Goal: Information Seeking & Learning: Learn about a topic

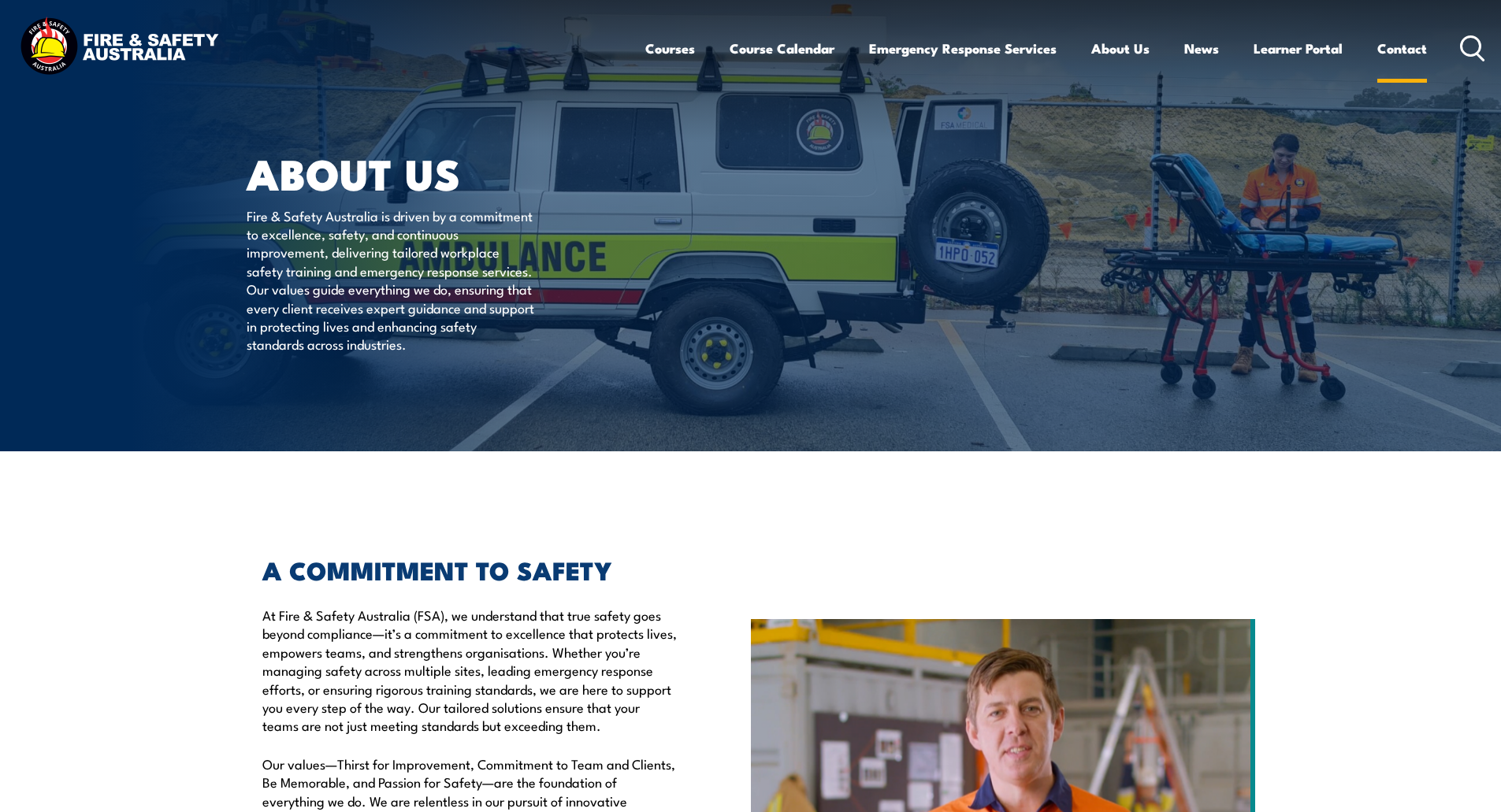
click at [1389, 49] on link "Contact" at bounding box center [1402, 49] width 50 height 42
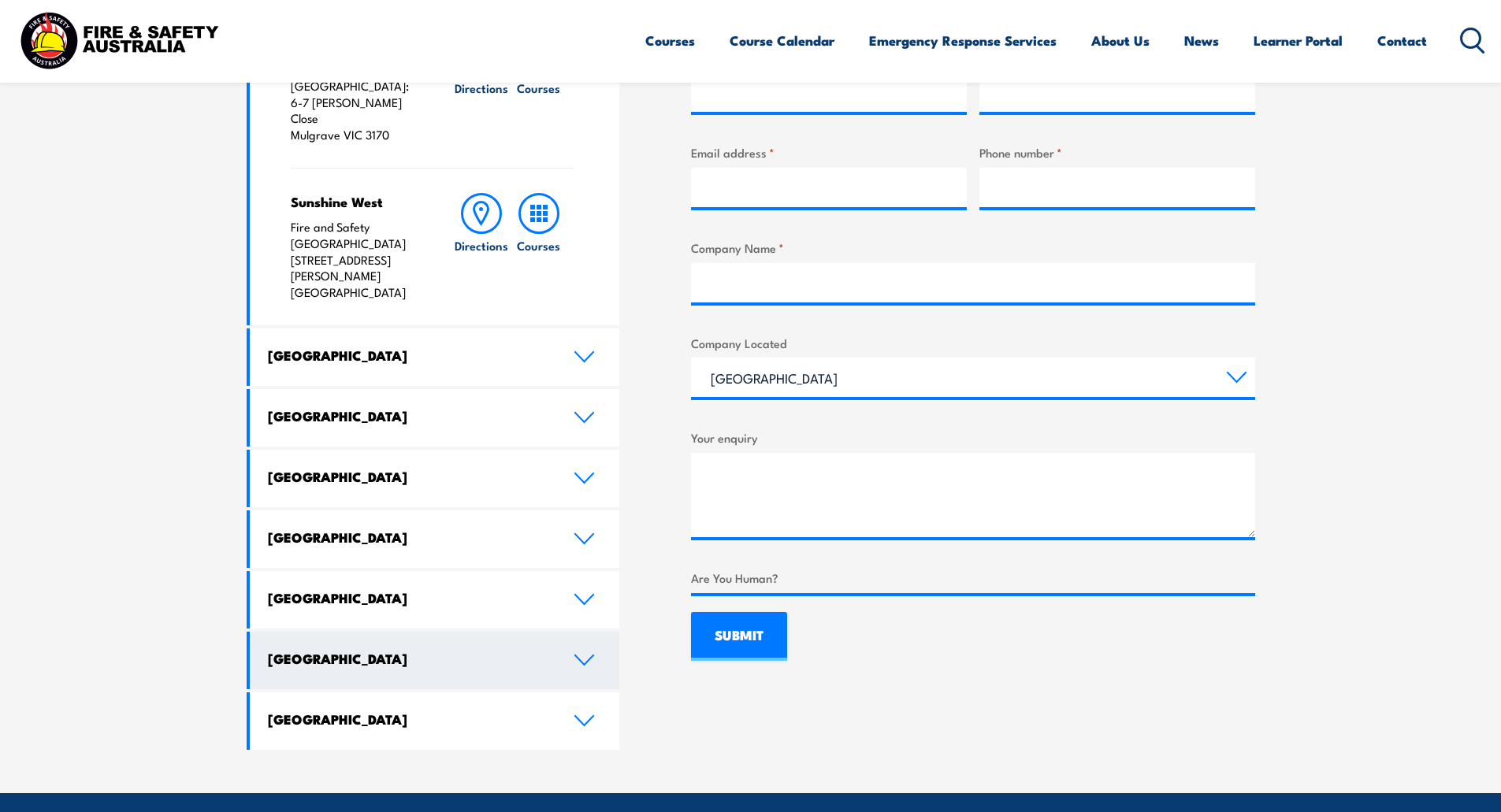
scroll to position [710, 0]
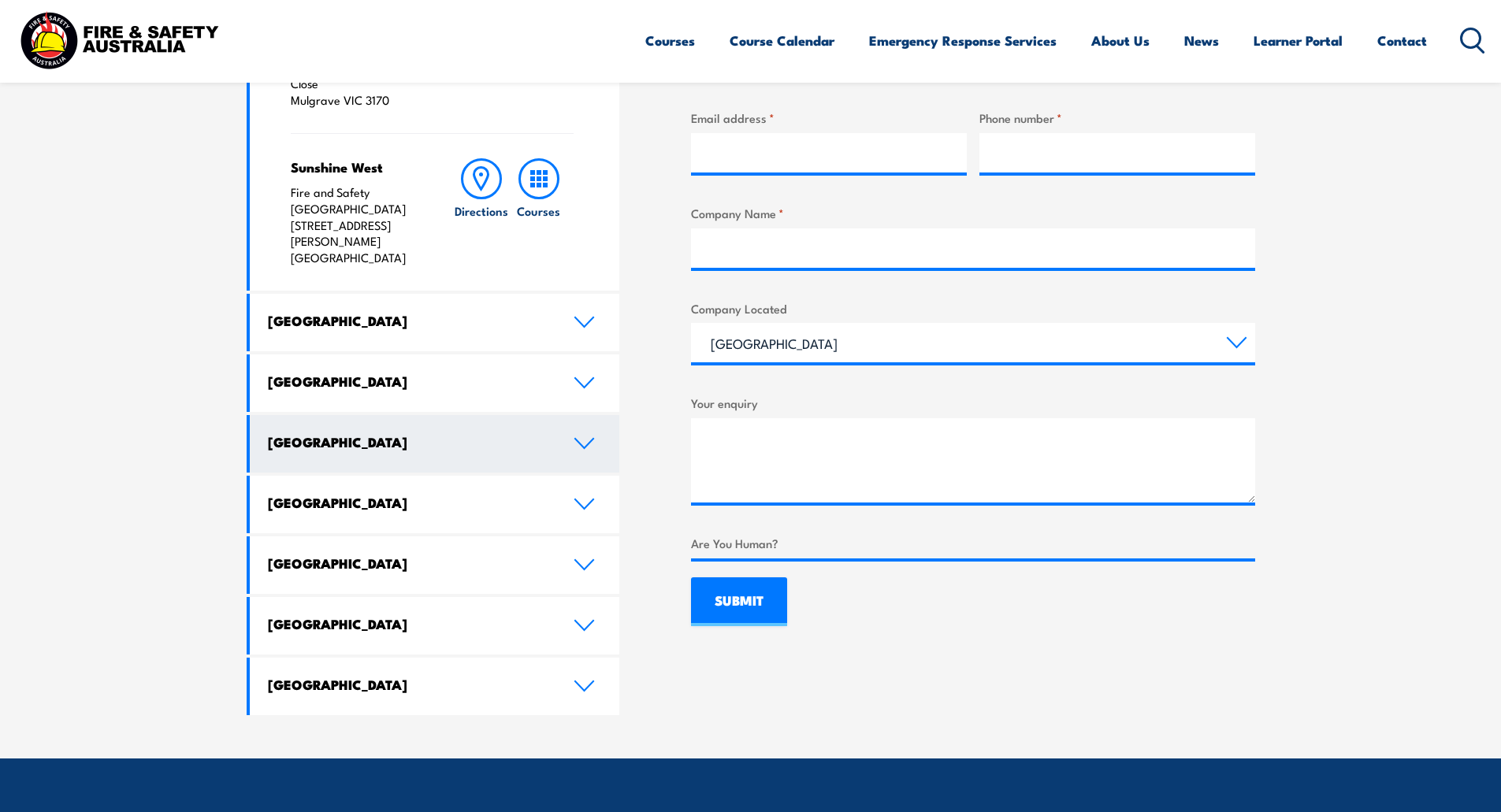
click at [585, 415] on link "Western Australia" at bounding box center [435, 444] width 370 height 57
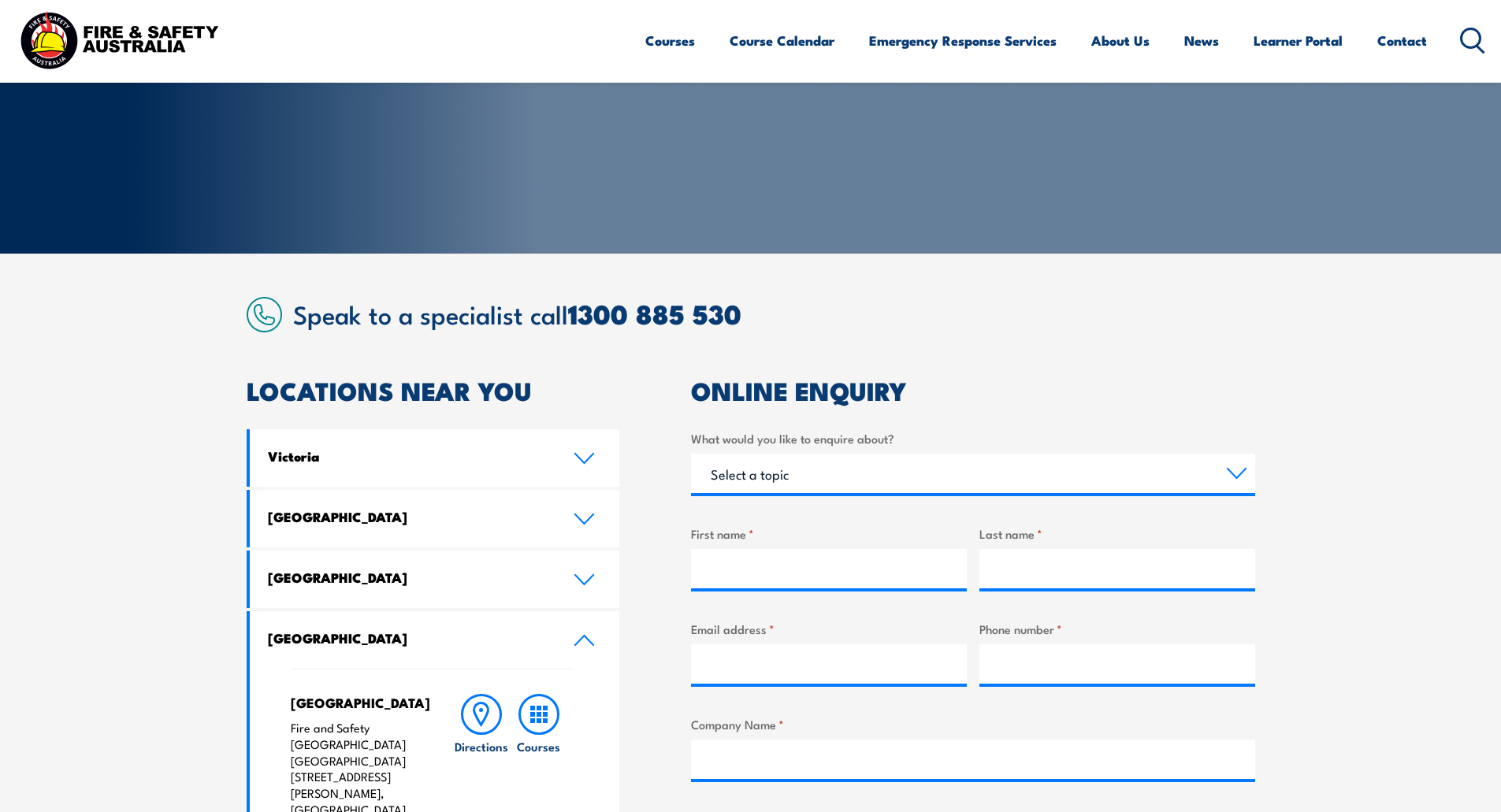
scroll to position [0, 0]
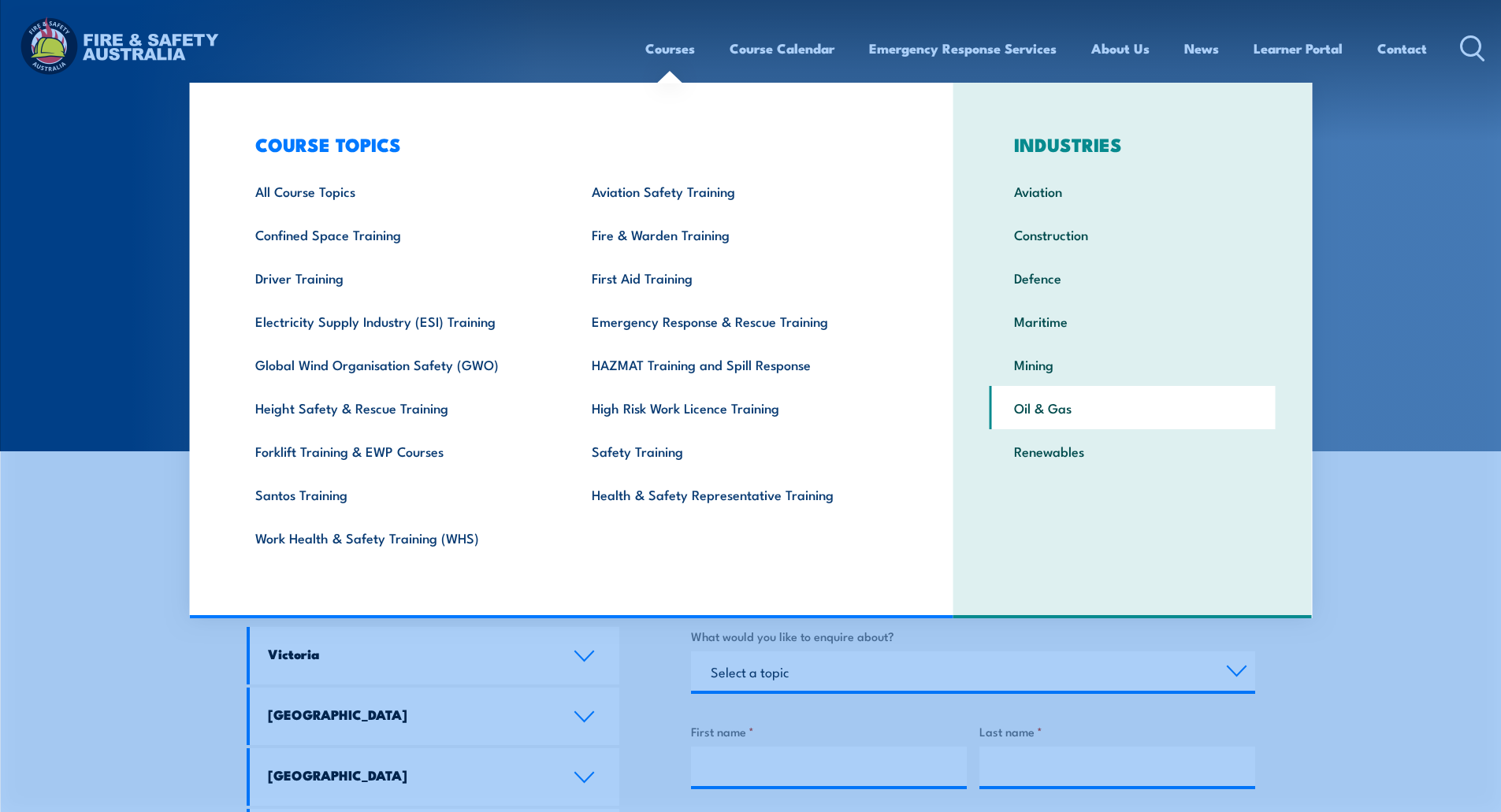
click at [1038, 406] on link "Oil & Gas" at bounding box center [1133, 408] width 286 height 43
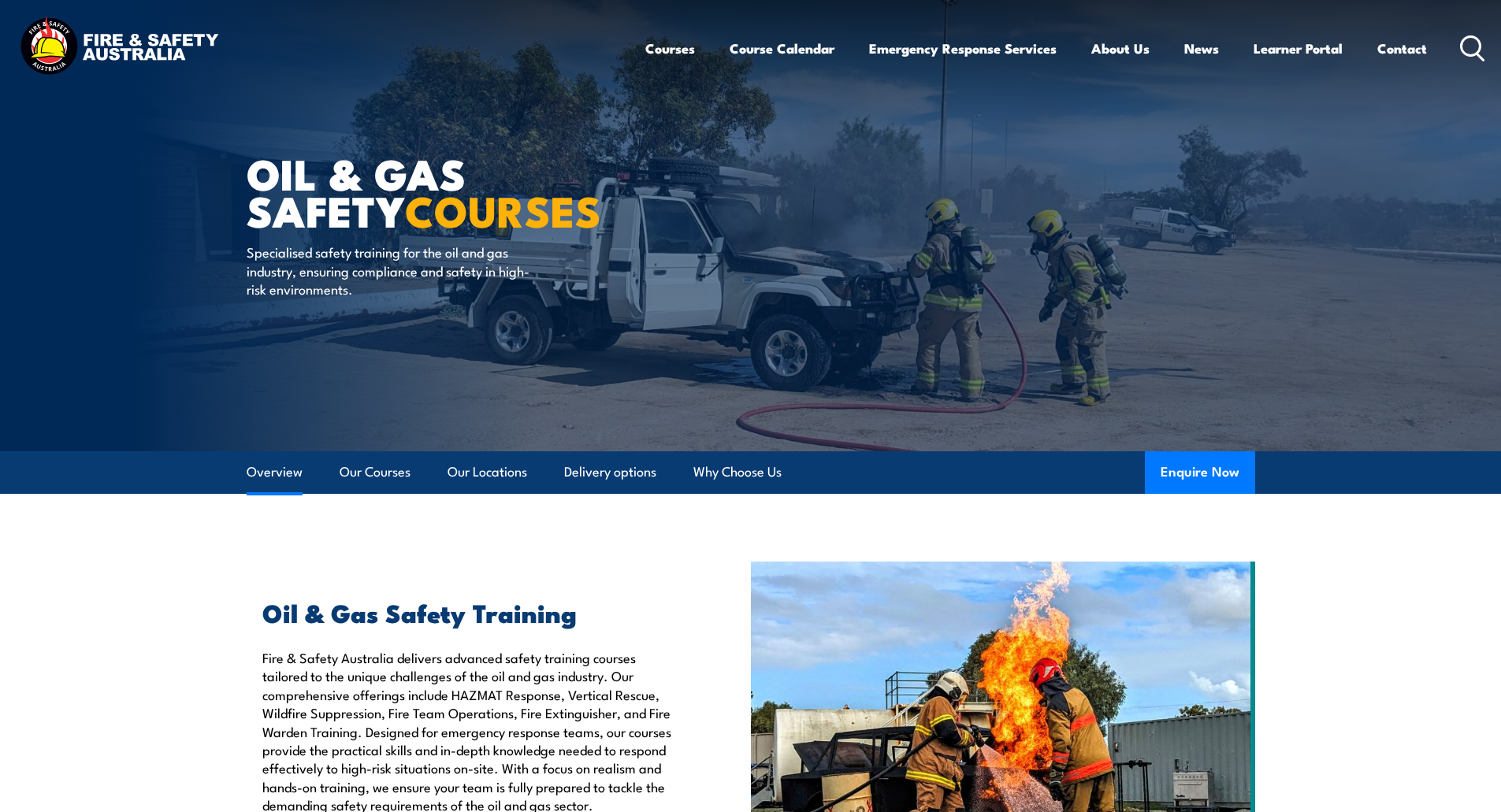
click at [265, 472] on link "Overview" at bounding box center [274, 472] width 56 height 42
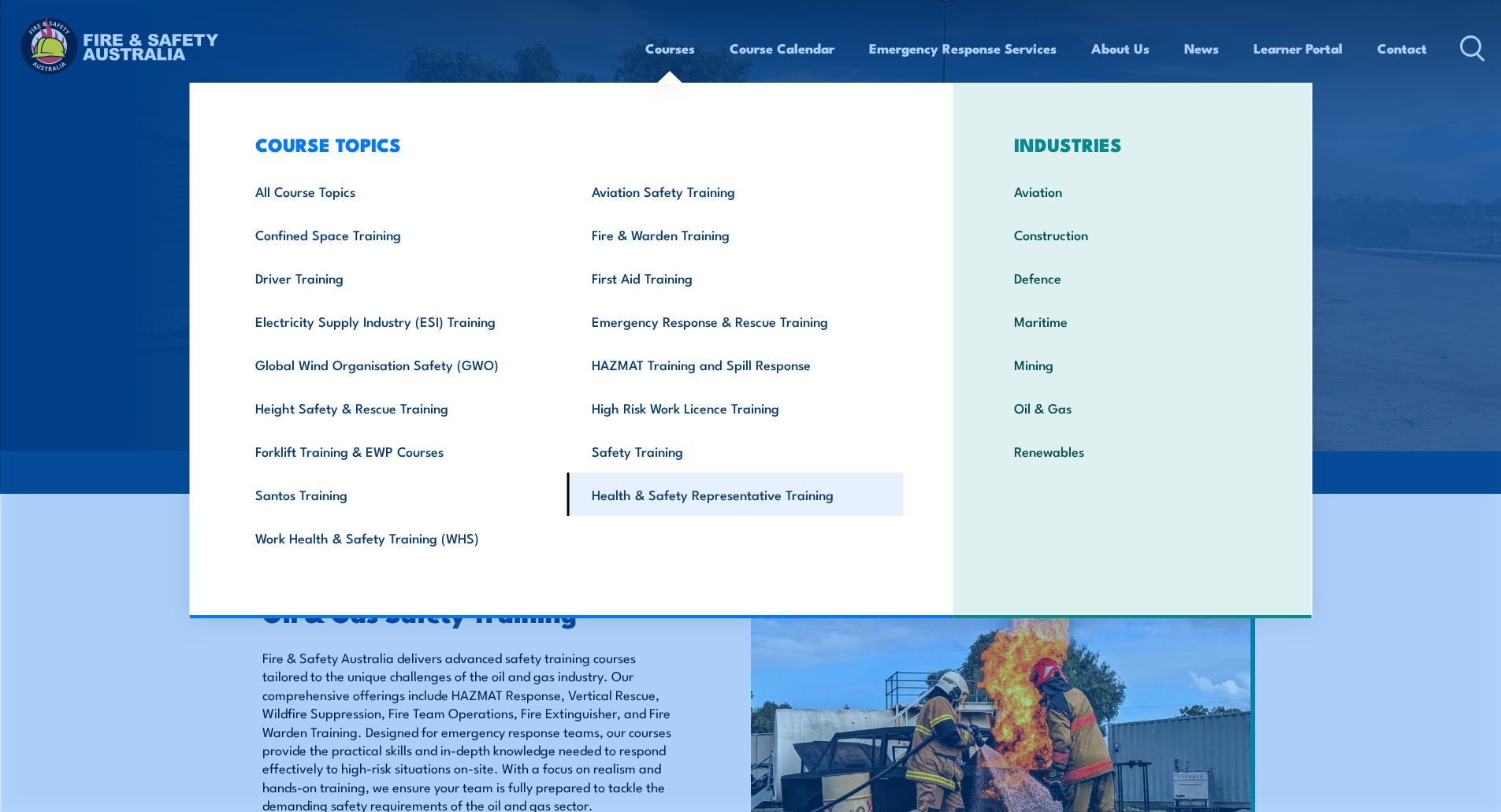
click at [729, 497] on link "Health & Safety Representative Training" at bounding box center [735, 494] width 336 height 43
